Goal: Task Accomplishment & Management: Use online tool/utility

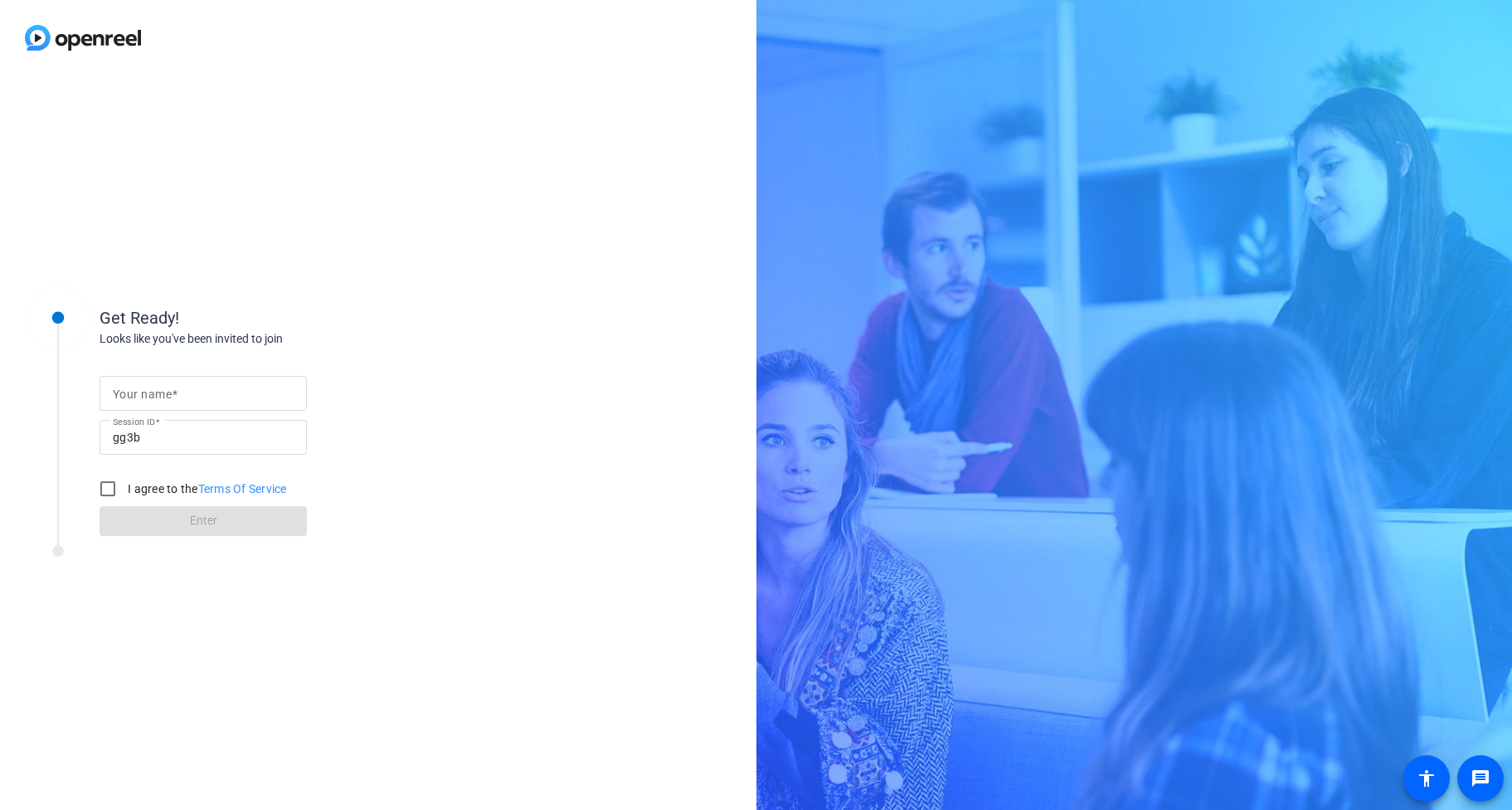
click at [166, 392] on mat-label "Your name" at bounding box center [142, 394] width 59 height 13
click at [166, 392] on input "Your name" at bounding box center [203, 393] width 181 height 20
type input "[PERSON_NAME]"
click at [464, 398] on div "Get Ready! Looks like you've been invited to join Your name [PERSON_NAME] Sessi…" at bounding box center [378, 443] width 756 height 734
click at [110, 490] on input "I agree to the Terms Of Service" at bounding box center [107, 489] width 33 height 33
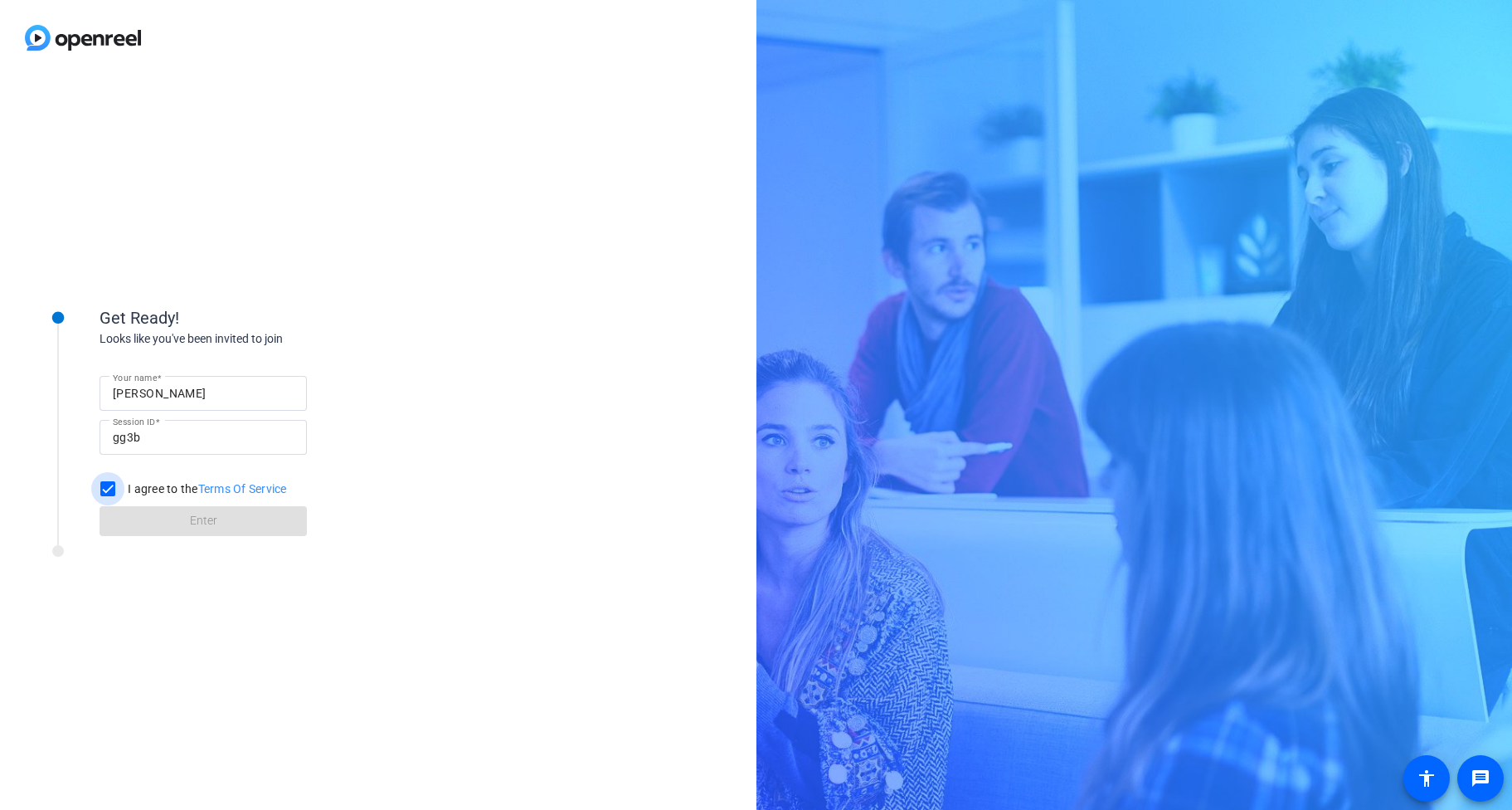
checkbox input "true"
click at [198, 527] on span "Enter" at bounding box center [204, 521] width 28 height 18
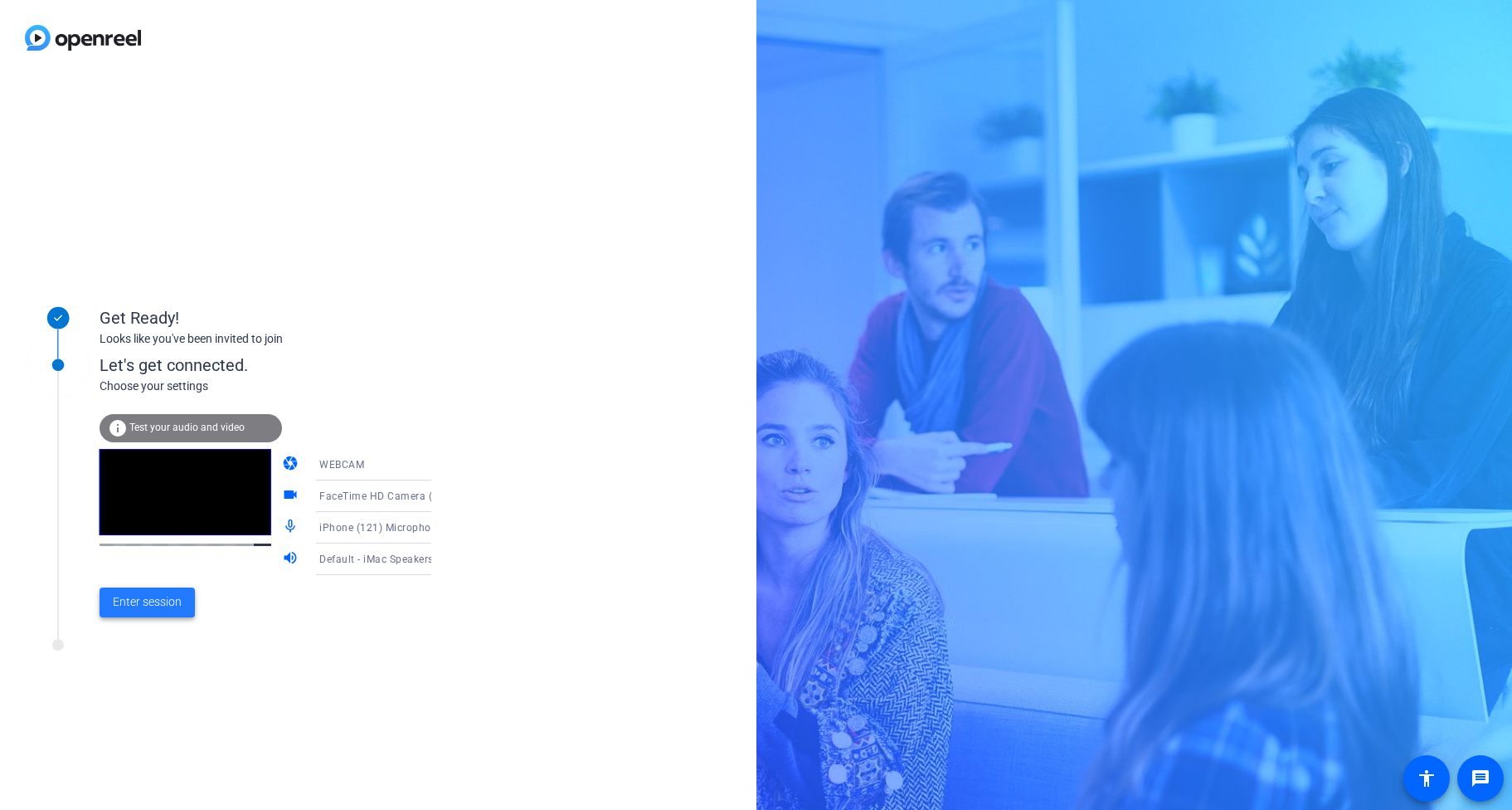
click at [154, 604] on span "Enter session" at bounding box center [146, 602] width 69 height 18
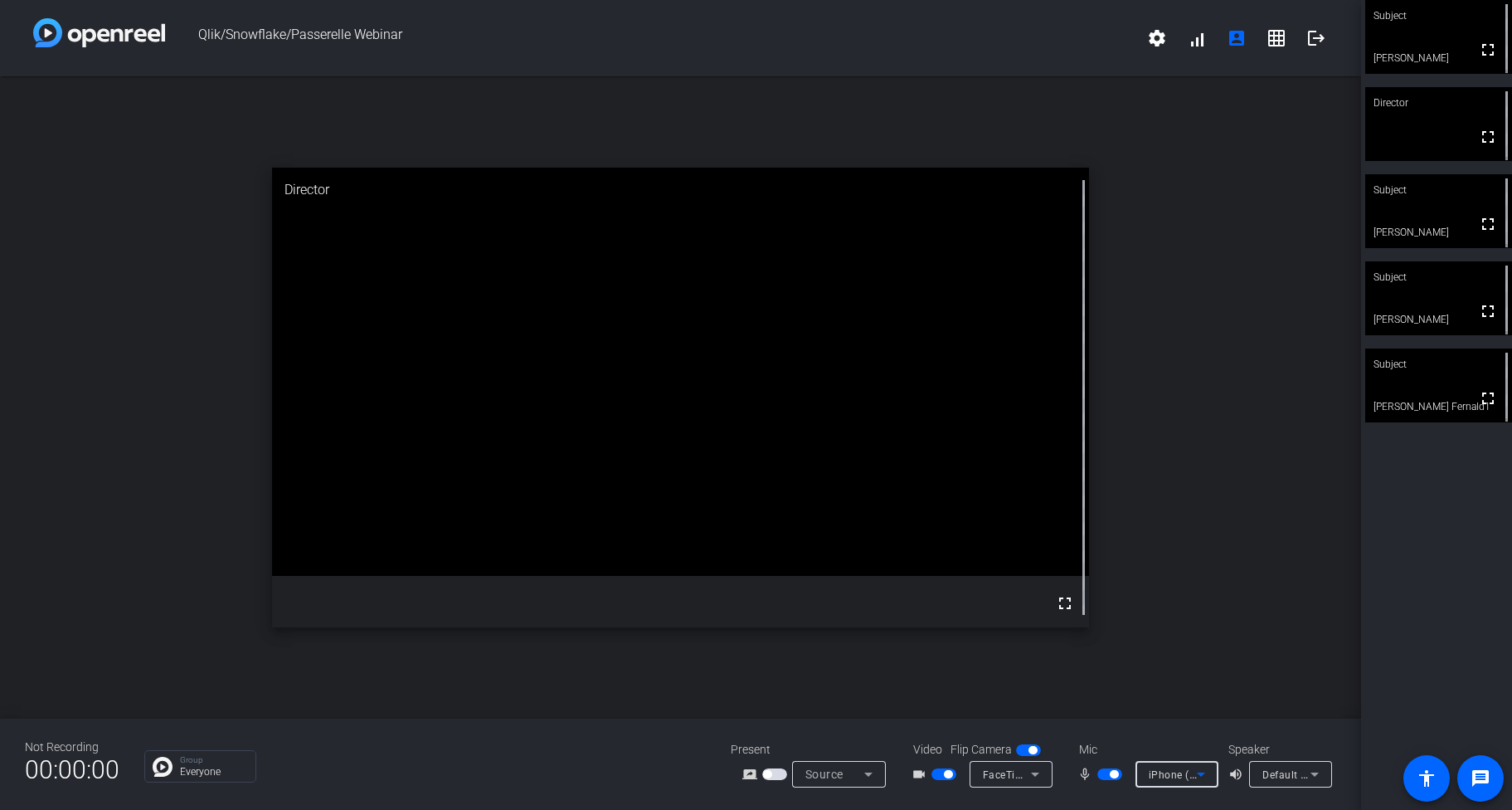
click at [1201, 769] on icon at bounding box center [1200, 774] width 20 height 20
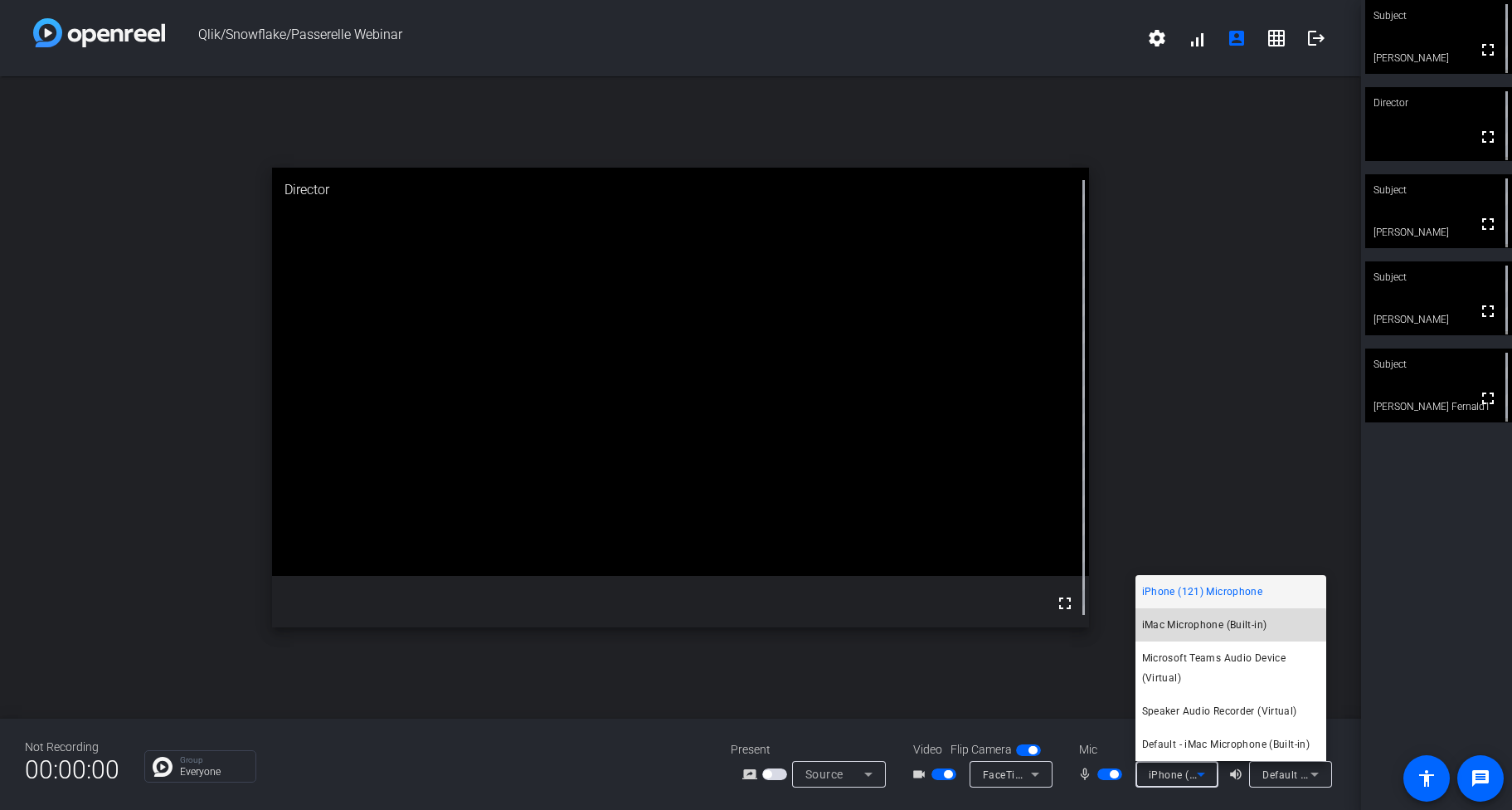
click at [1204, 626] on span "iMac Microphone (Built-in)" at bounding box center [1204, 624] width 125 height 20
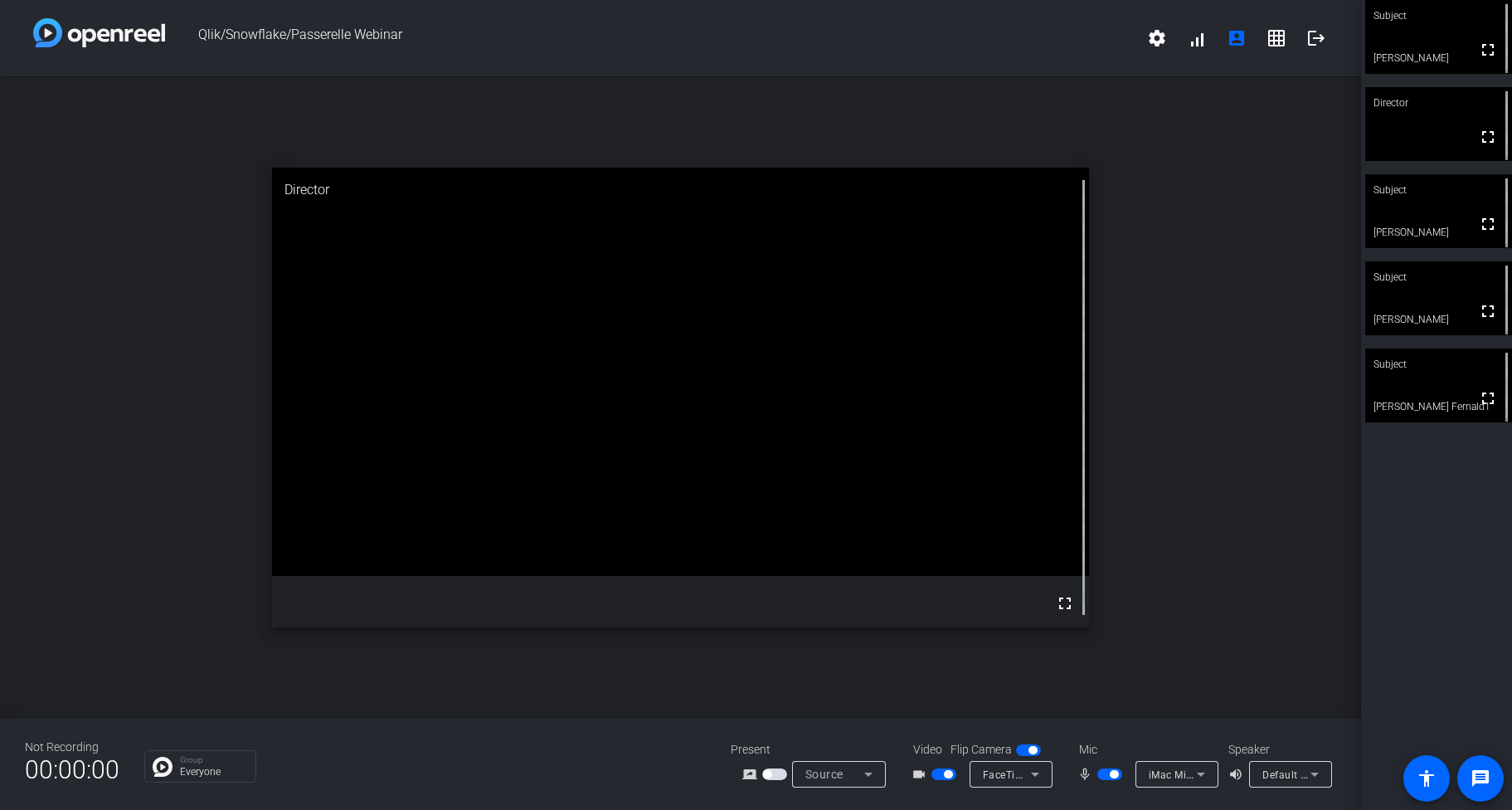
click at [1107, 778] on span "button" at bounding box center [1109, 773] width 25 height 12
click at [1105, 777] on span "button" at bounding box center [1109, 773] width 25 height 12
click at [1105, 777] on span "button" at bounding box center [1101, 773] width 8 height 8
click at [1105, 777] on span "button" at bounding box center [1109, 773] width 25 height 12
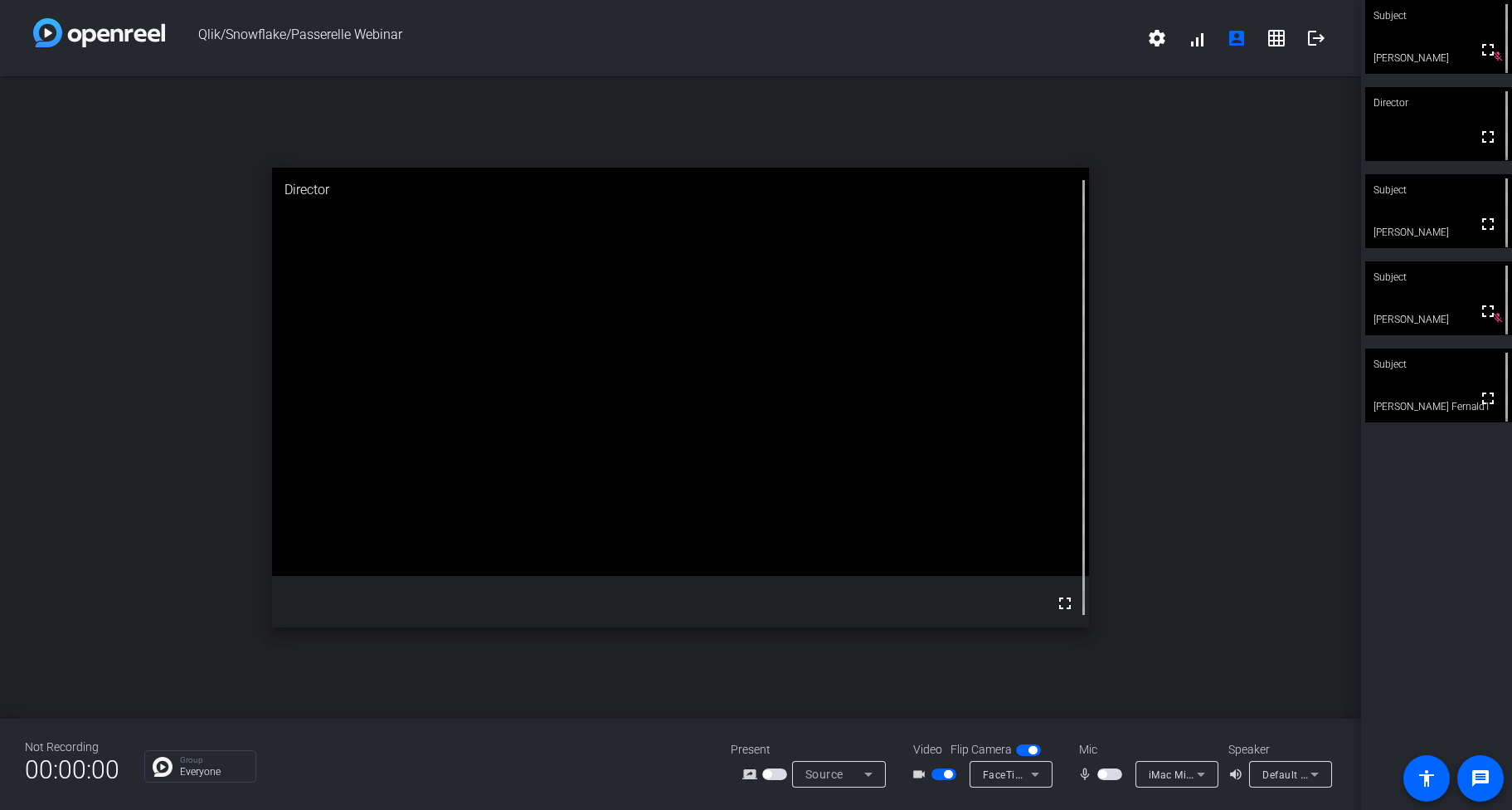
click at [1105, 777] on span "button" at bounding box center [1101, 773] width 8 height 8
click at [1105, 777] on span "button" at bounding box center [1109, 773] width 25 height 12
click at [1106, 777] on span "button" at bounding box center [1109, 773] width 25 height 12
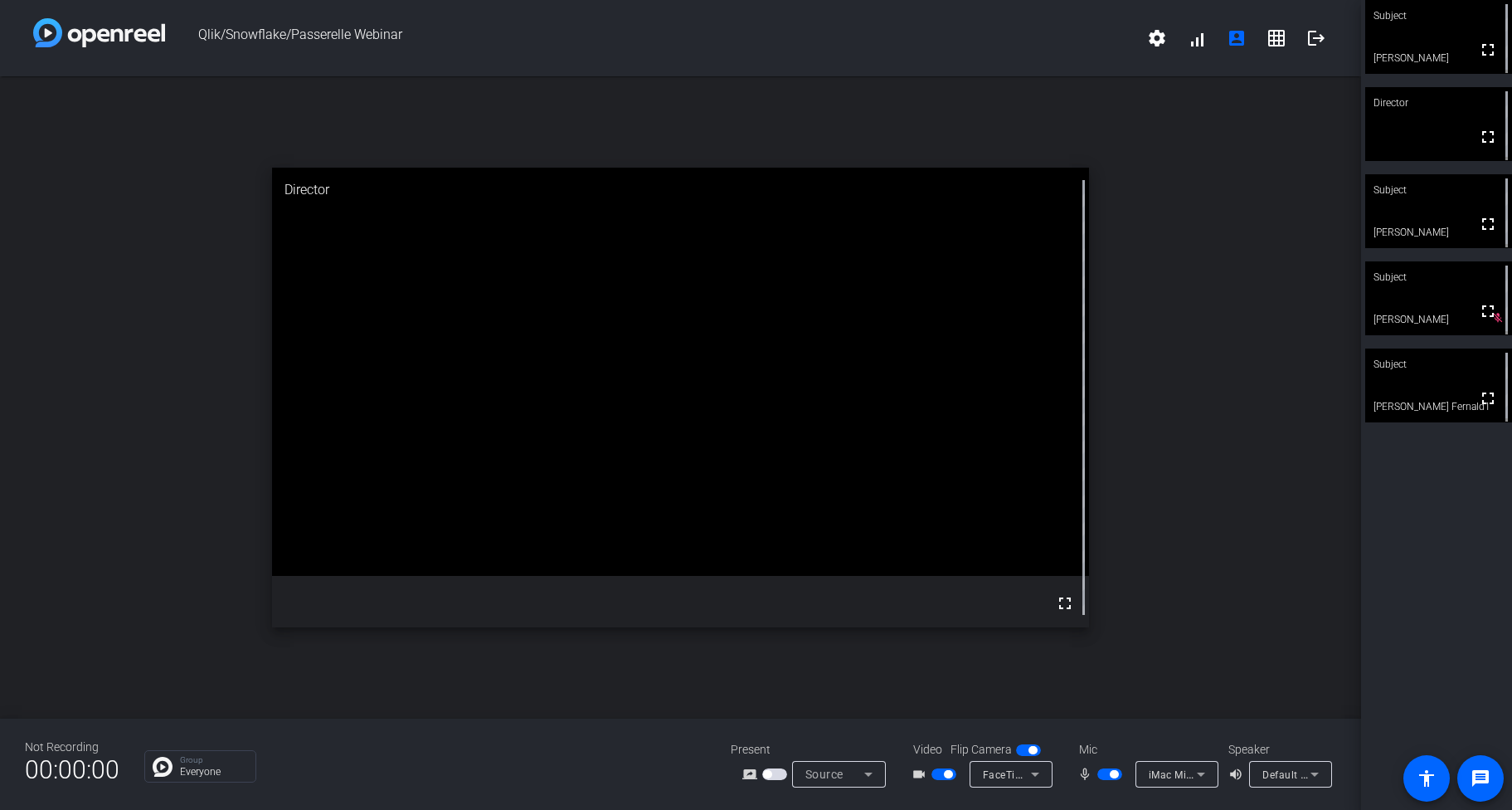
click at [1112, 774] on span "button" at bounding box center [1113, 773] width 8 height 8
click at [1104, 775] on span "button" at bounding box center [1101, 773] width 8 height 8
click at [1105, 775] on span "button" at bounding box center [1109, 773] width 25 height 12
click at [1101, 775] on span "button" at bounding box center [1101, 773] width 8 height 8
drag, startPoint x: 1104, startPoint y: 774, endPoint x: 1129, endPoint y: 722, distance: 57.7
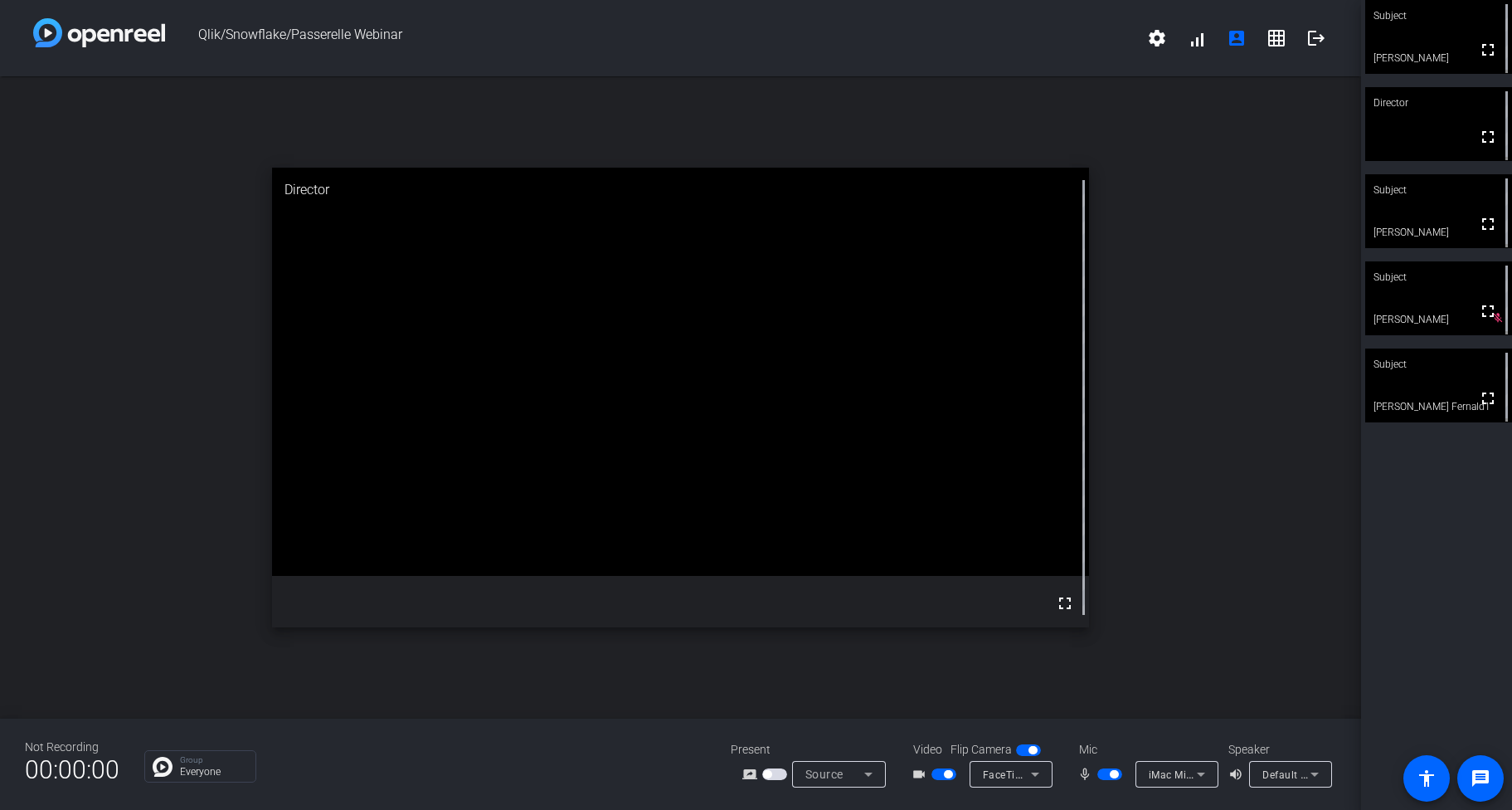
click at [1129, 722] on div "Not Recording 00:00:00 Group Everyone Present screen_share_outline Source Video…" at bounding box center [680, 764] width 1361 height 91
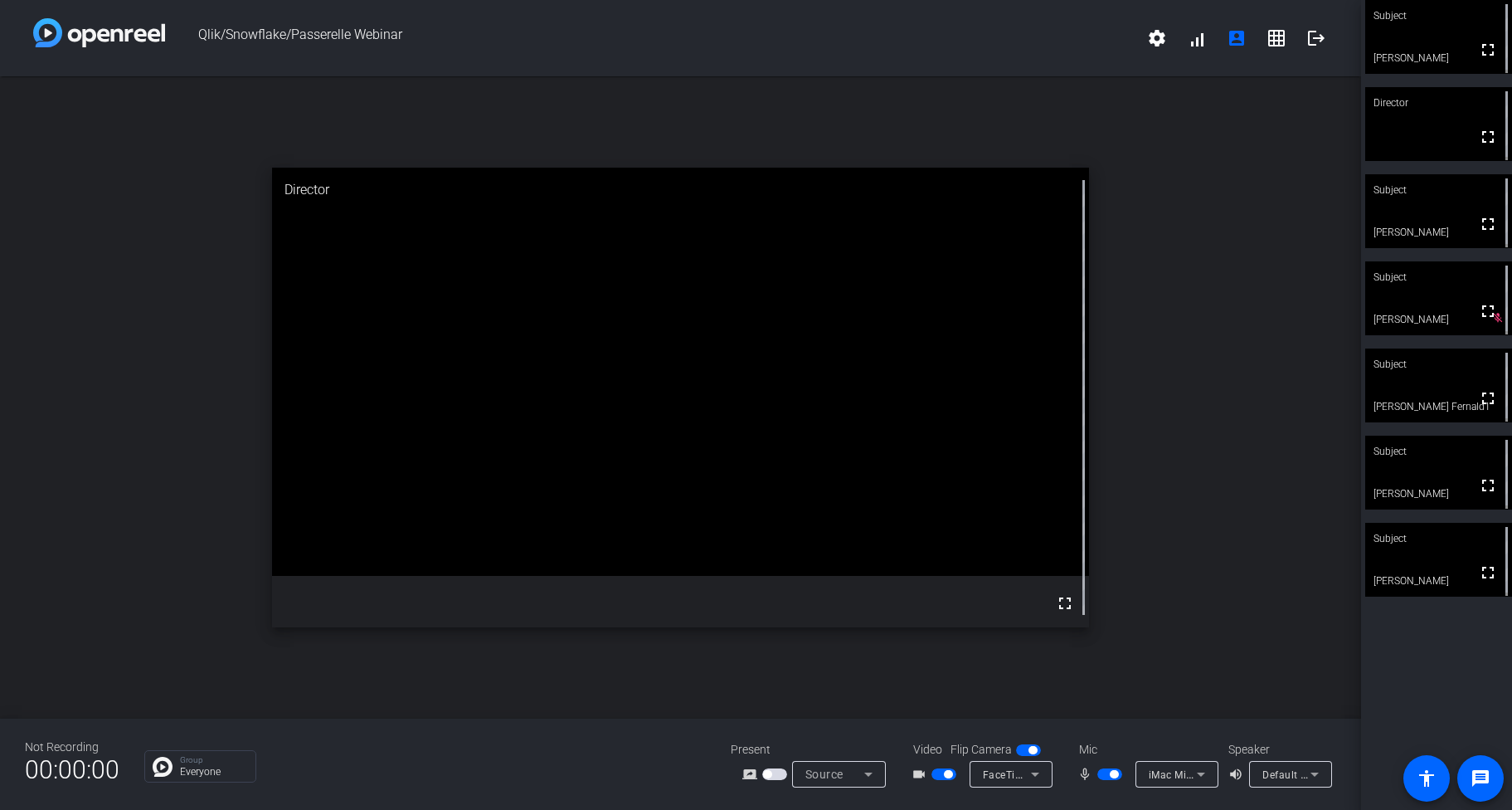
click at [1108, 772] on span "button" at bounding box center [1109, 773] width 25 height 12
click at [1105, 774] on span "button" at bounding box center [1101, 773] width 8 height 8
